Goal: Obtain resource: Obtain resource

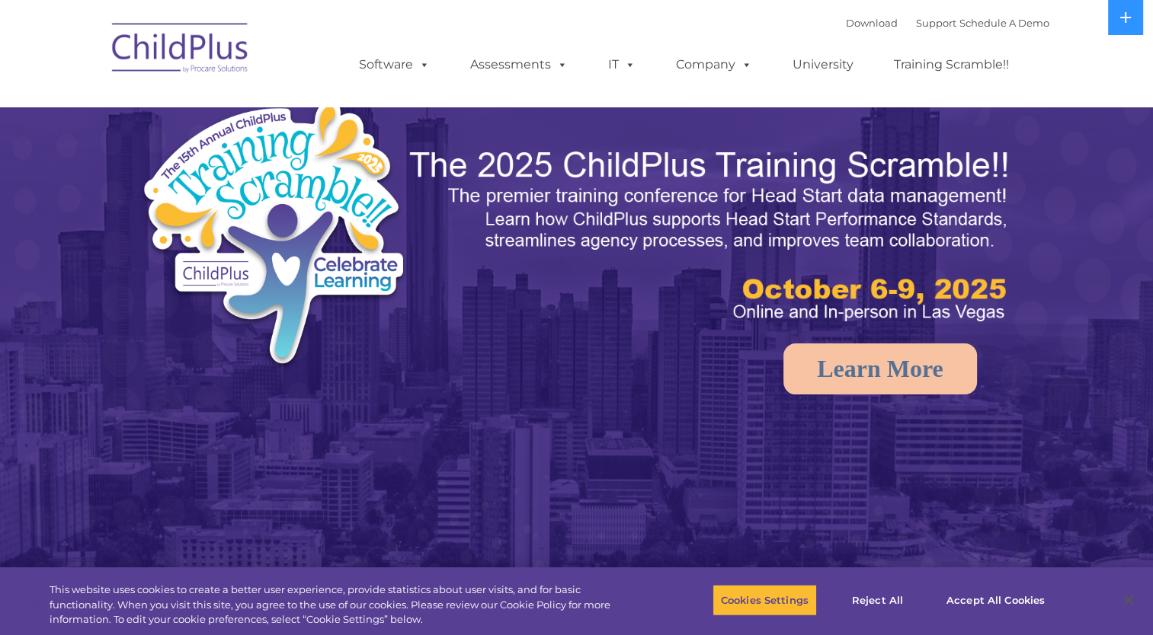
select select "MEDIUM"
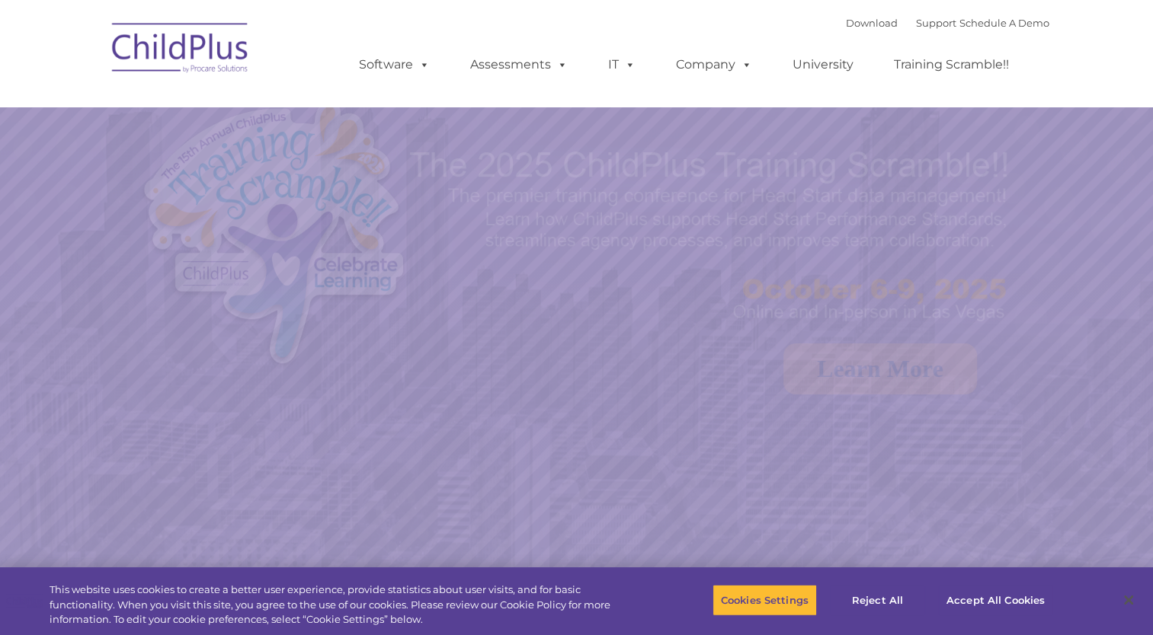
select select "MEDIUM"
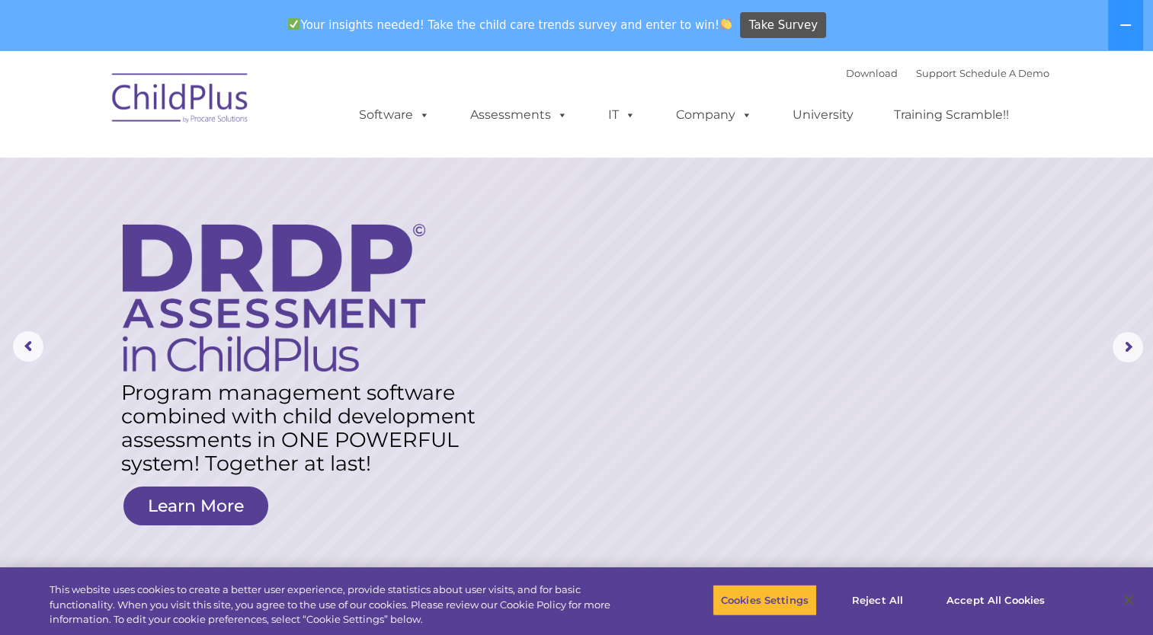
click at [1036, 136] on ul "Software ChildPlus: The original and most widely-used Head Start data managemen…" at bounding box center [688, 115] width 721 height 61
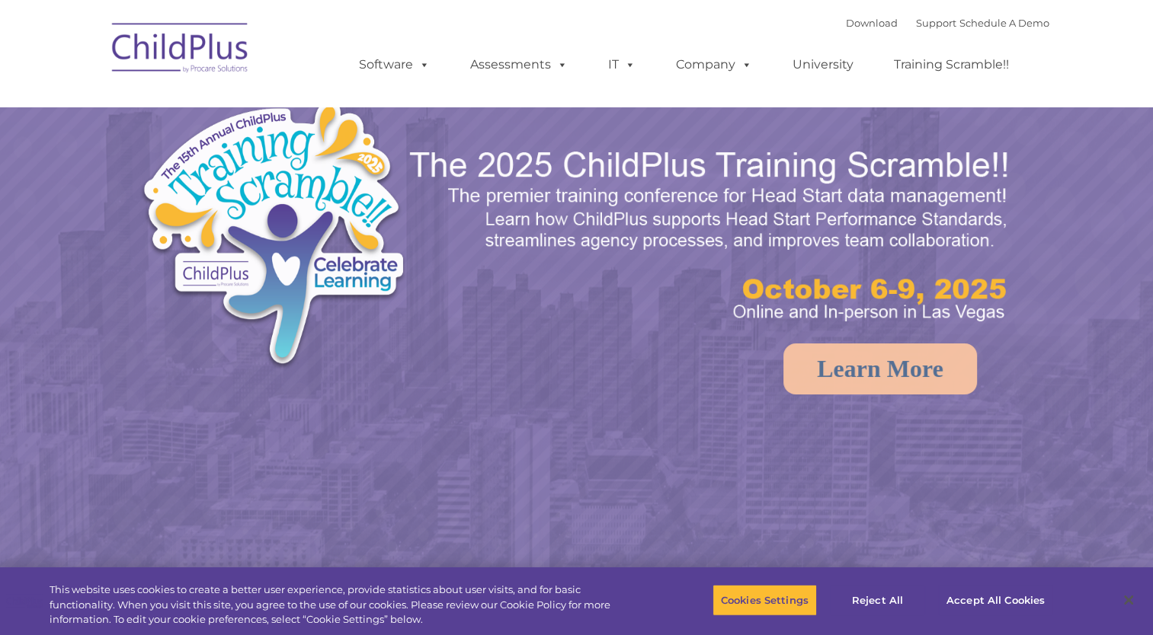
select select "MEDIUM"
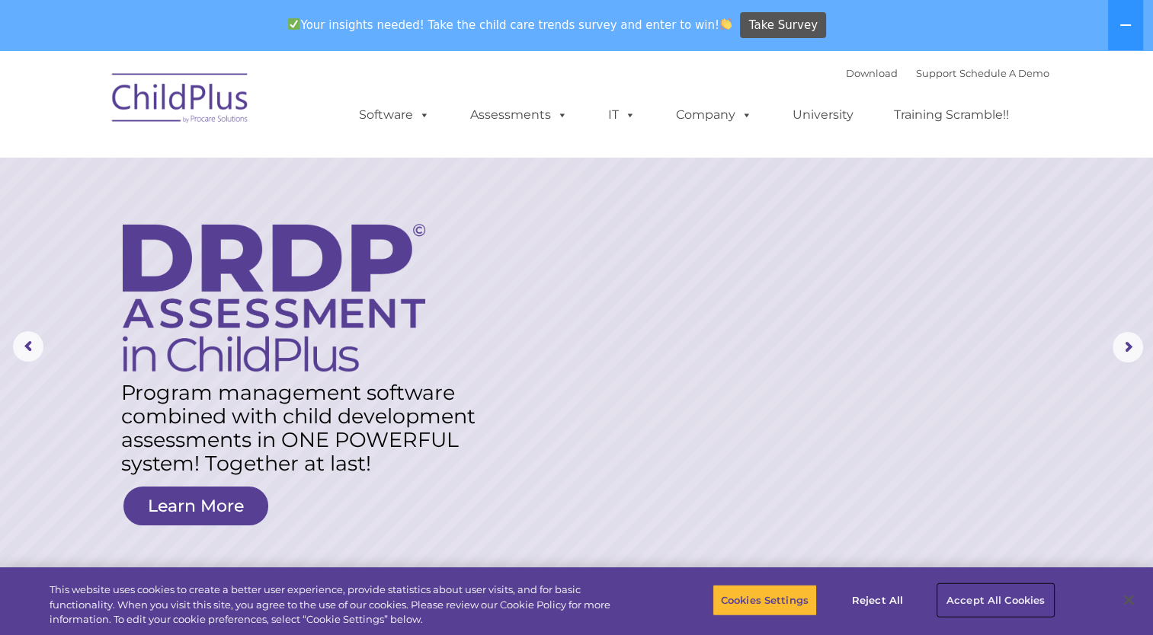
click at [953, 606] on button "Accept All Cookies" at bounding box center [995, 600] width 115 height 32
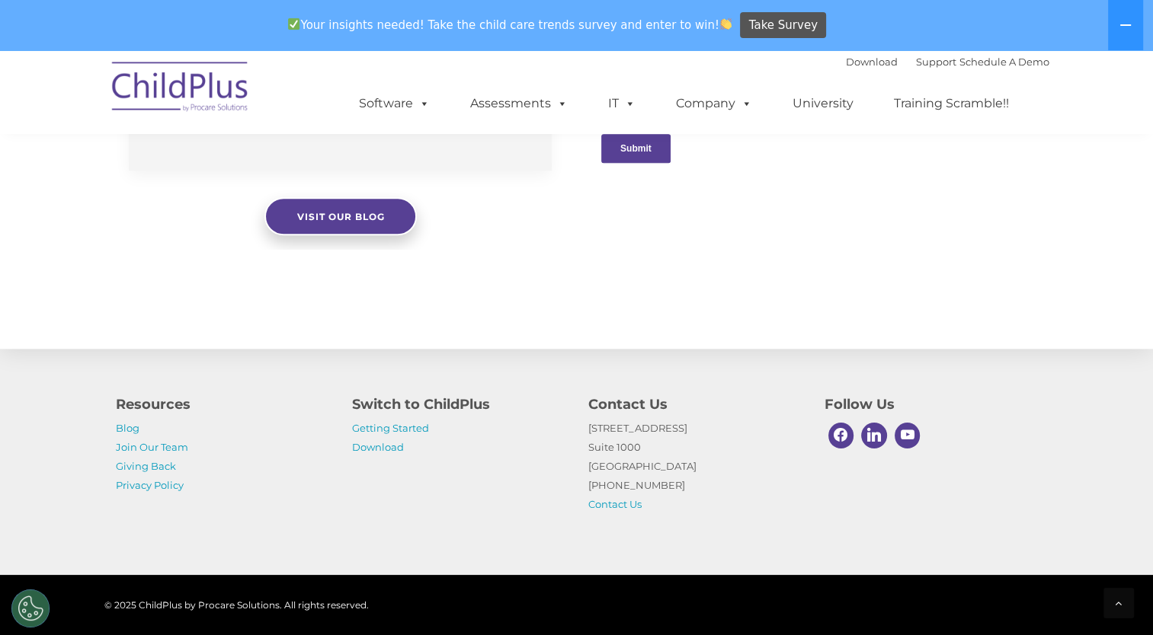
scroll to position [1675, 0]
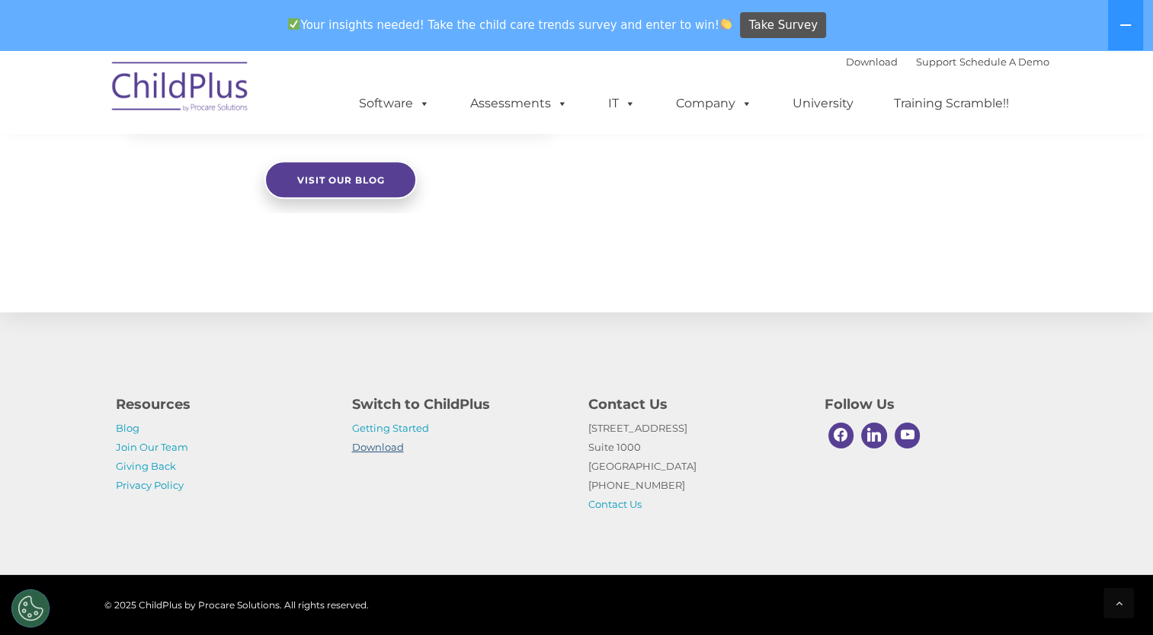
click at [382, 443] on link "Download" at bounding box center [378, 447] width 52 height 12
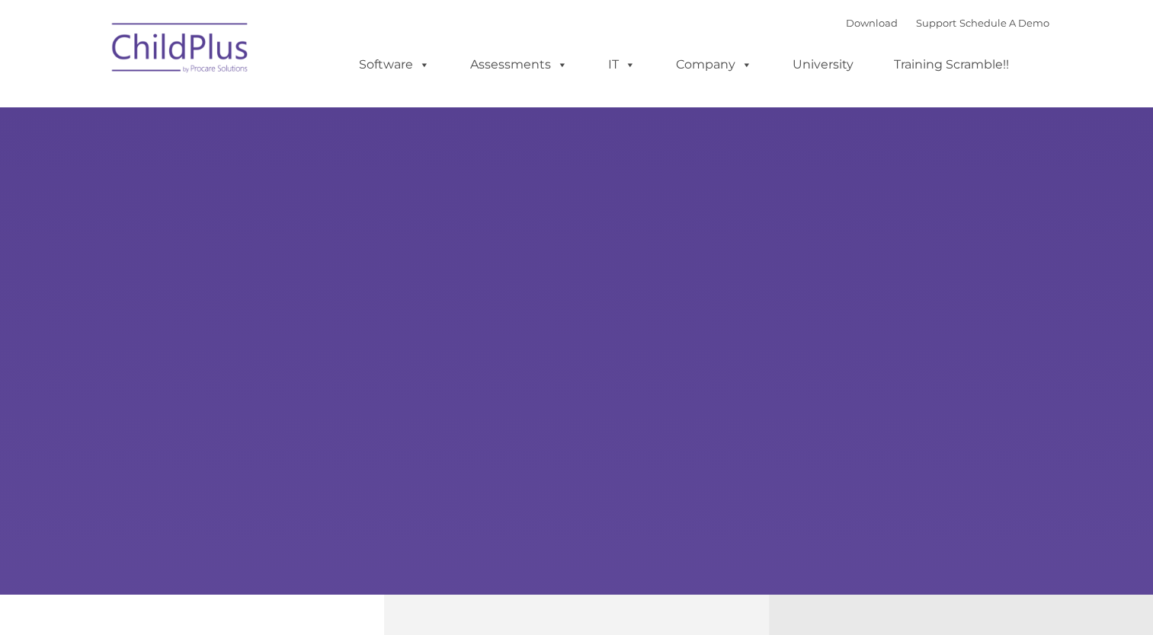
select select "MEDIUM"
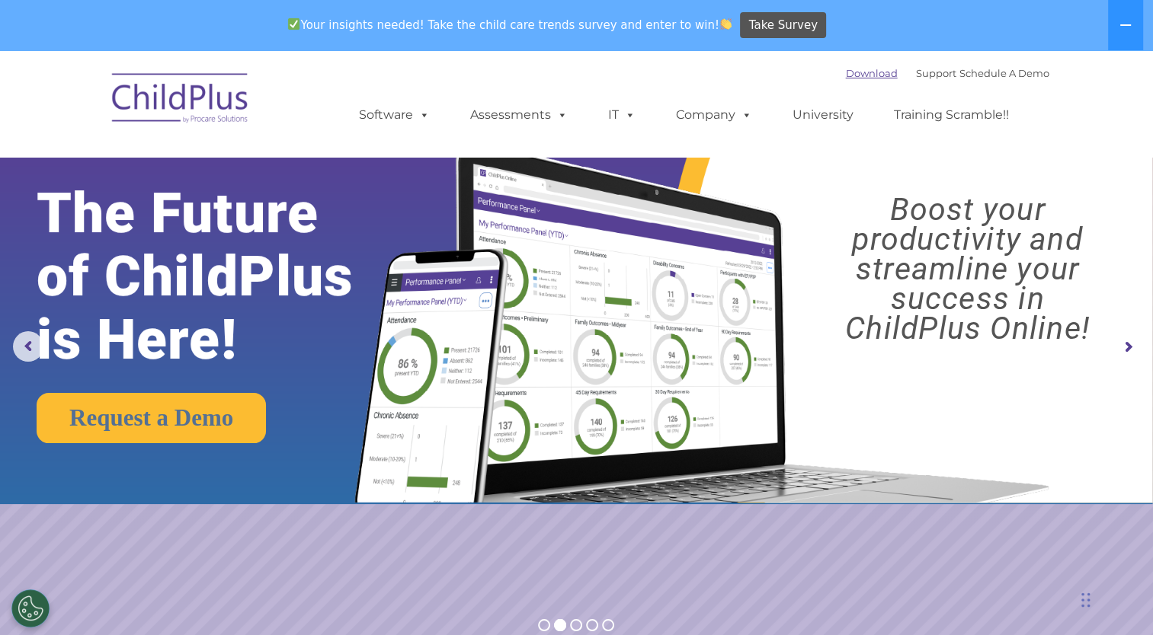
click at [862, 75] on link "Download" at bounding box center [872, 73] width 52 height 12
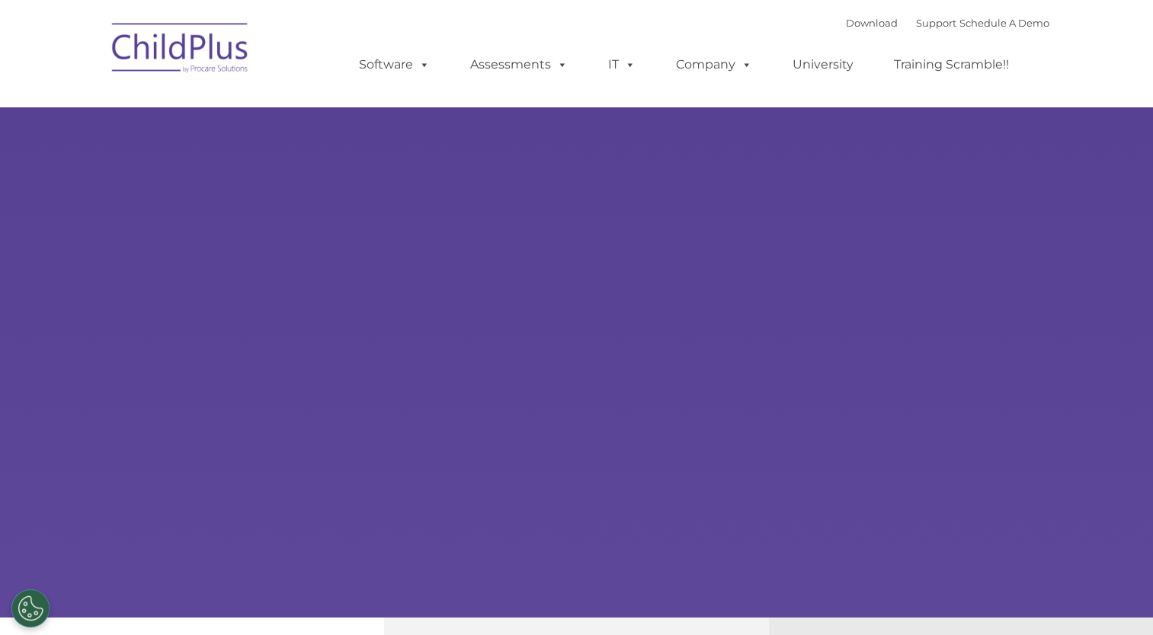
type input ""
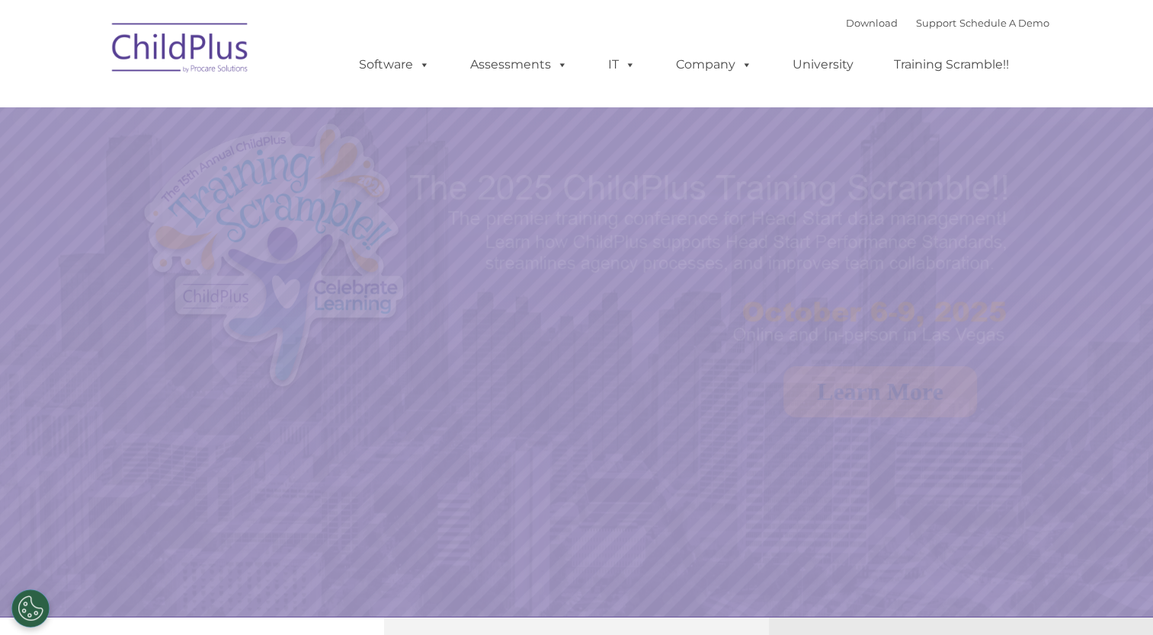
select select "MEDIUM"
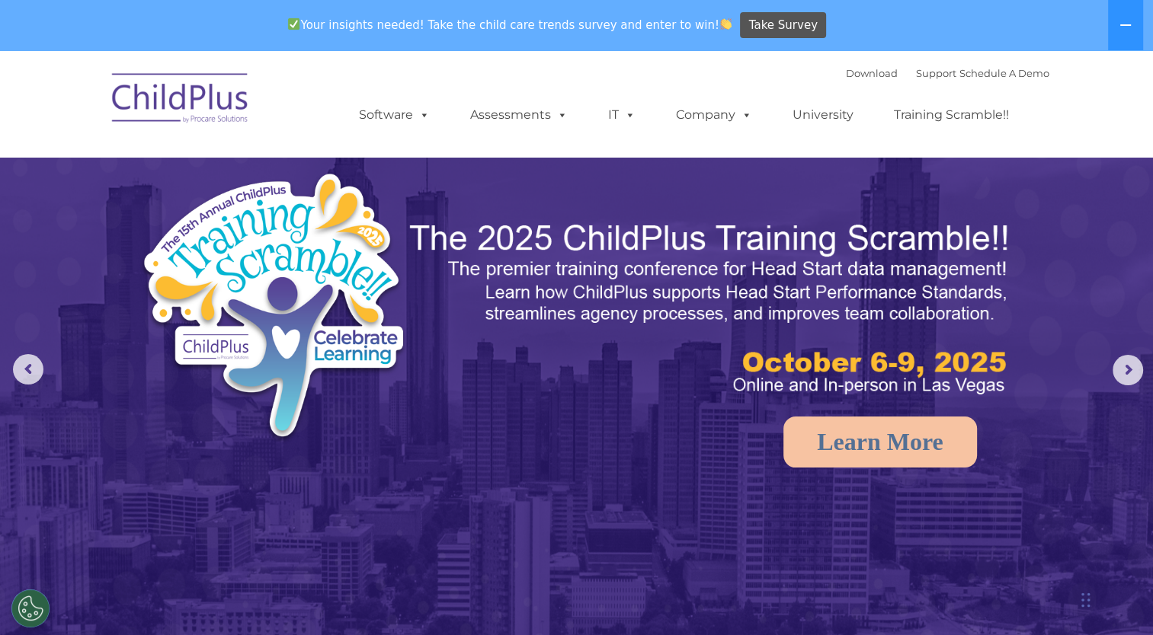
click at [1122, 69] on nav "Download Support | Schedule A Demo  MENU MENU Software ChildPlus: The original…" at bounding box center [576, 103] width 1153 height 107
click at [1122, 46] on button at bounding box center [1125, 25] width 35 height 50
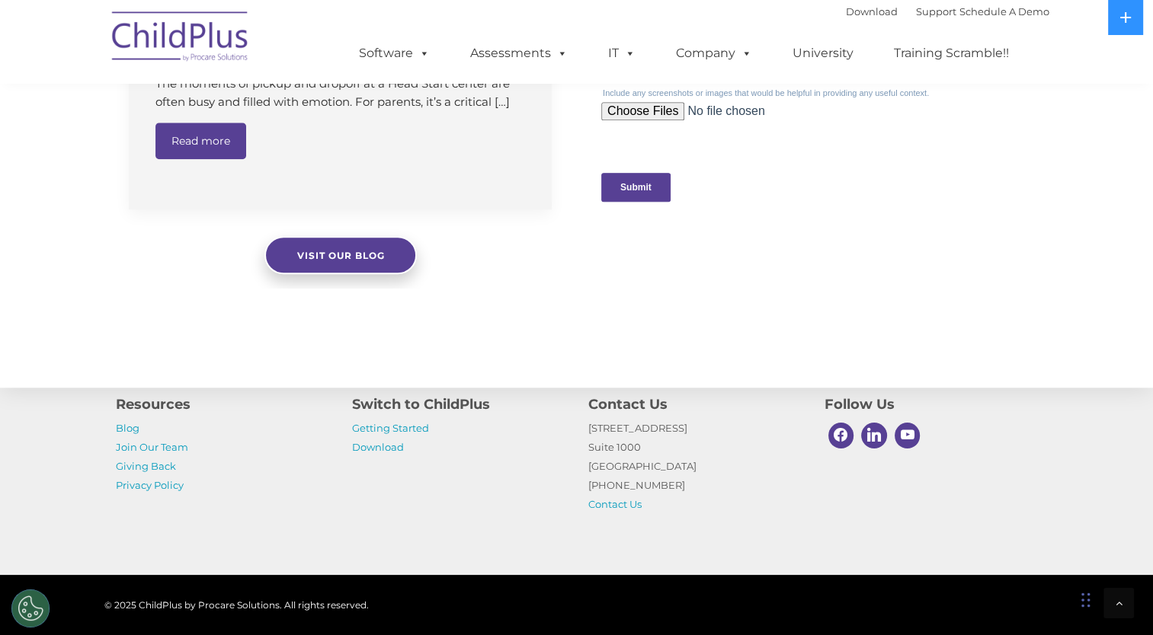
scroll to position [1647, 0]
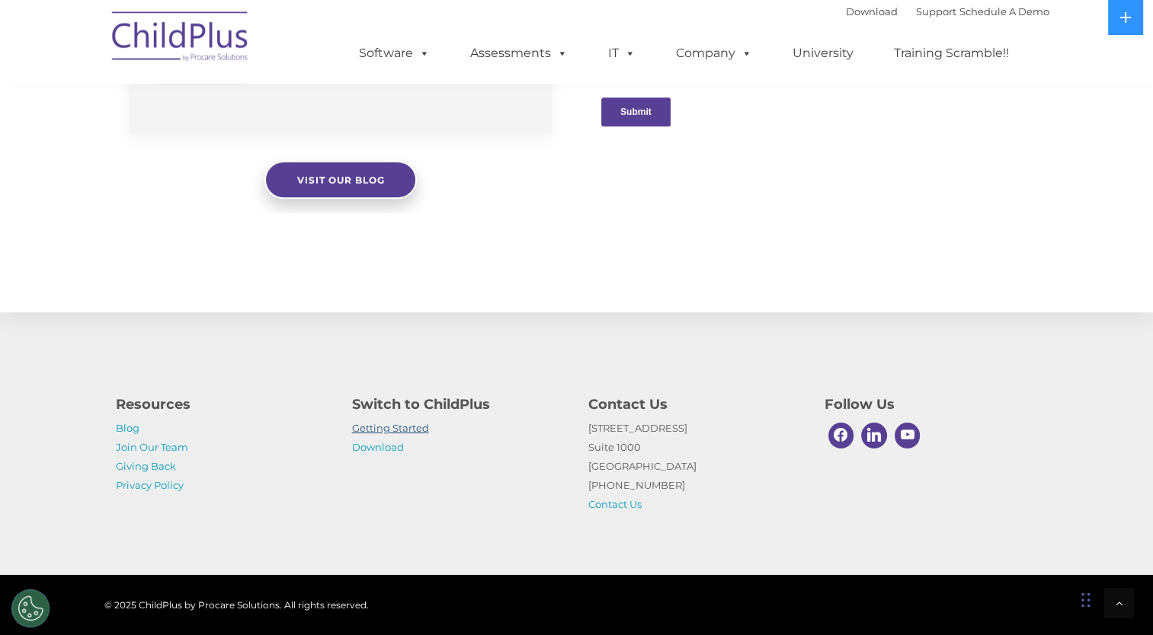
click at [409, 430] on link "Getting Started" at bounding box center [390, 428] width 77 height 12
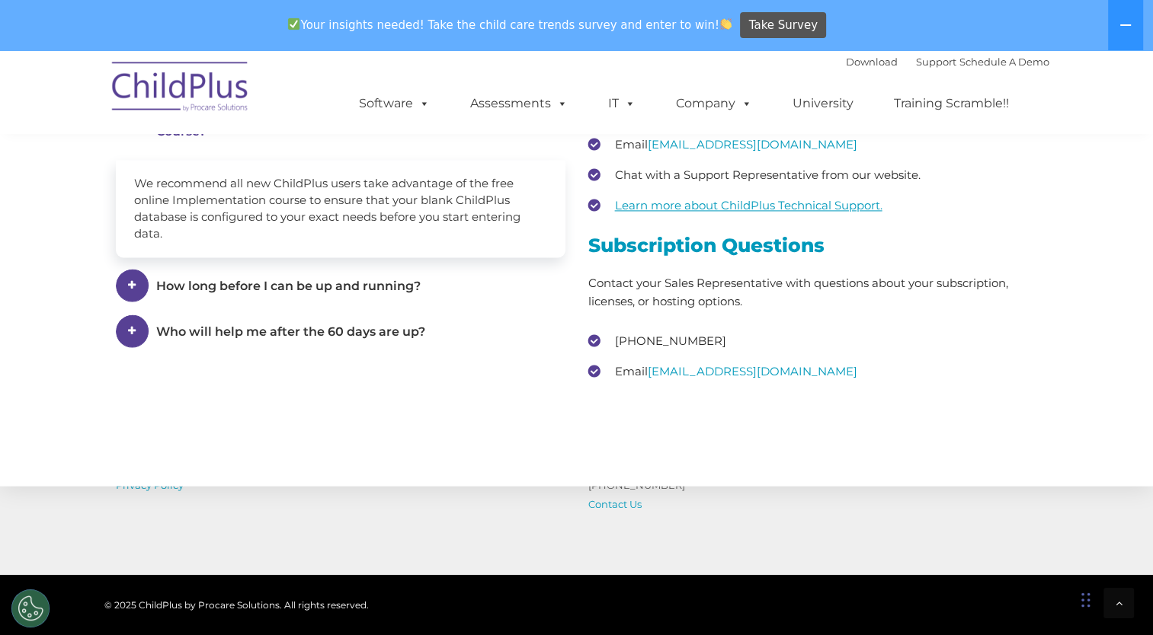
scroll to position [2374, 0]
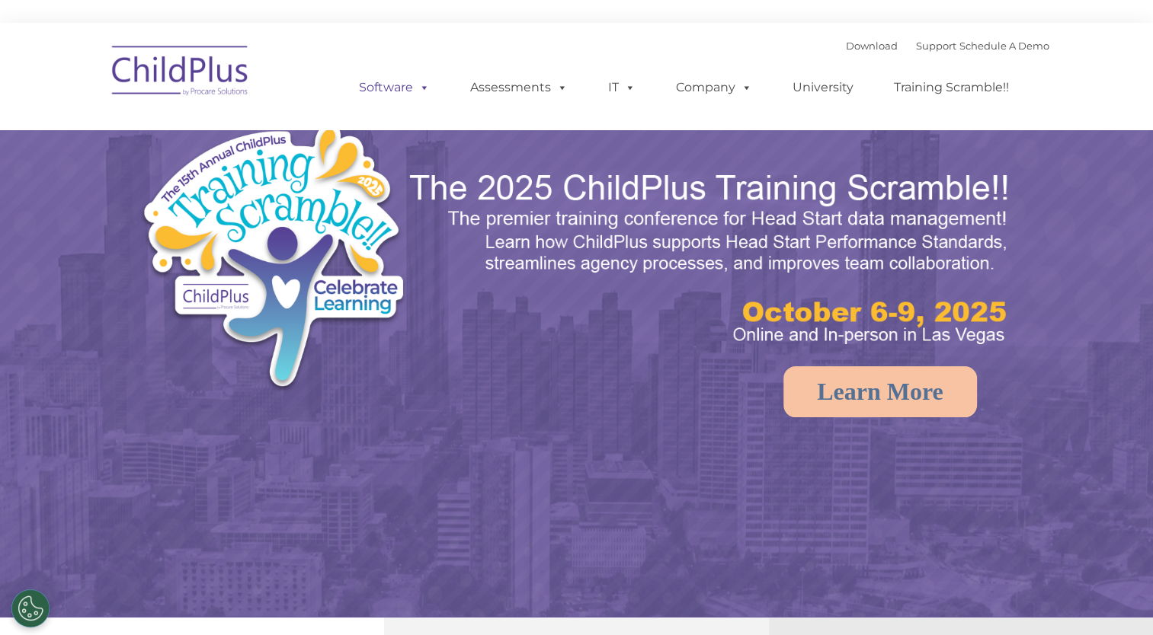
select select "MEDIUM"
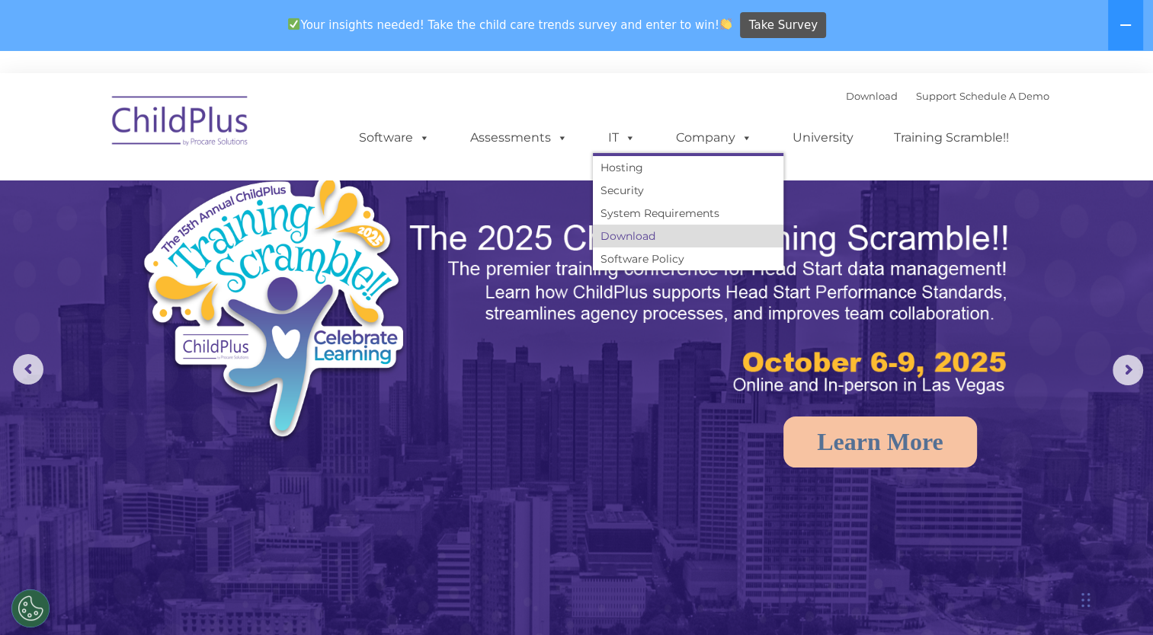
click at [649, 242] on link "Download" at bounding box center [688, 236] width 190 height 23
